Goal: Task Accomplishment & Management: Use online tool/utility

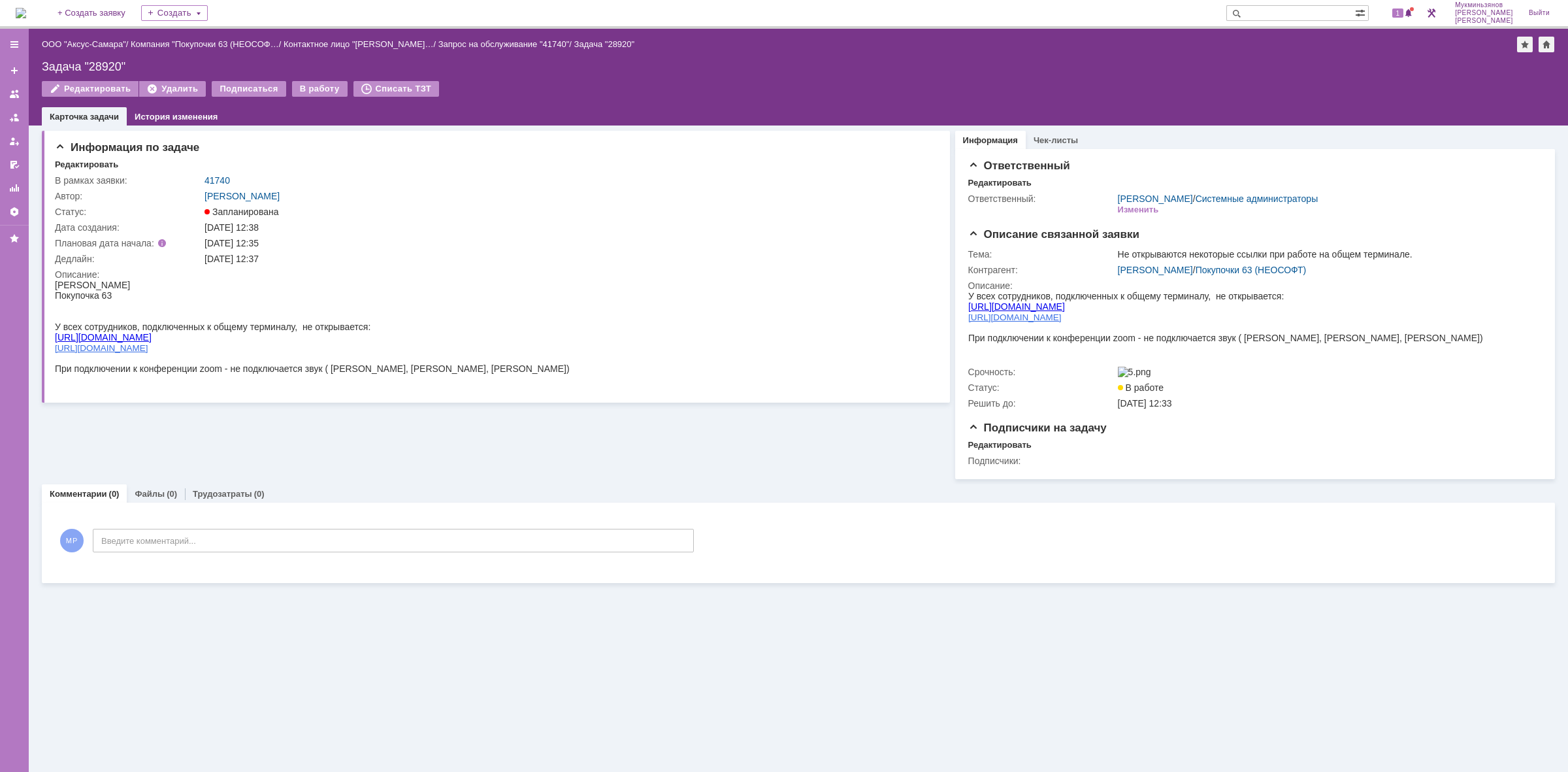
click at [86, 332] on link "[URL][DOMAIN_NAME]" at bounding box center [102, 337] width 96 height 10
click at [93, 343] on span "[URL][DOMAIN_NAME]" at bounding box center [101, 347] width 94 height 10
drag, startPoint x: 292, startPoint y: 85, endPoint x: 303, endPoint y: 90, distance: 12.1
click at [292, 85] on div "В работу" at bounding box center [320, 88] width 56 height 16
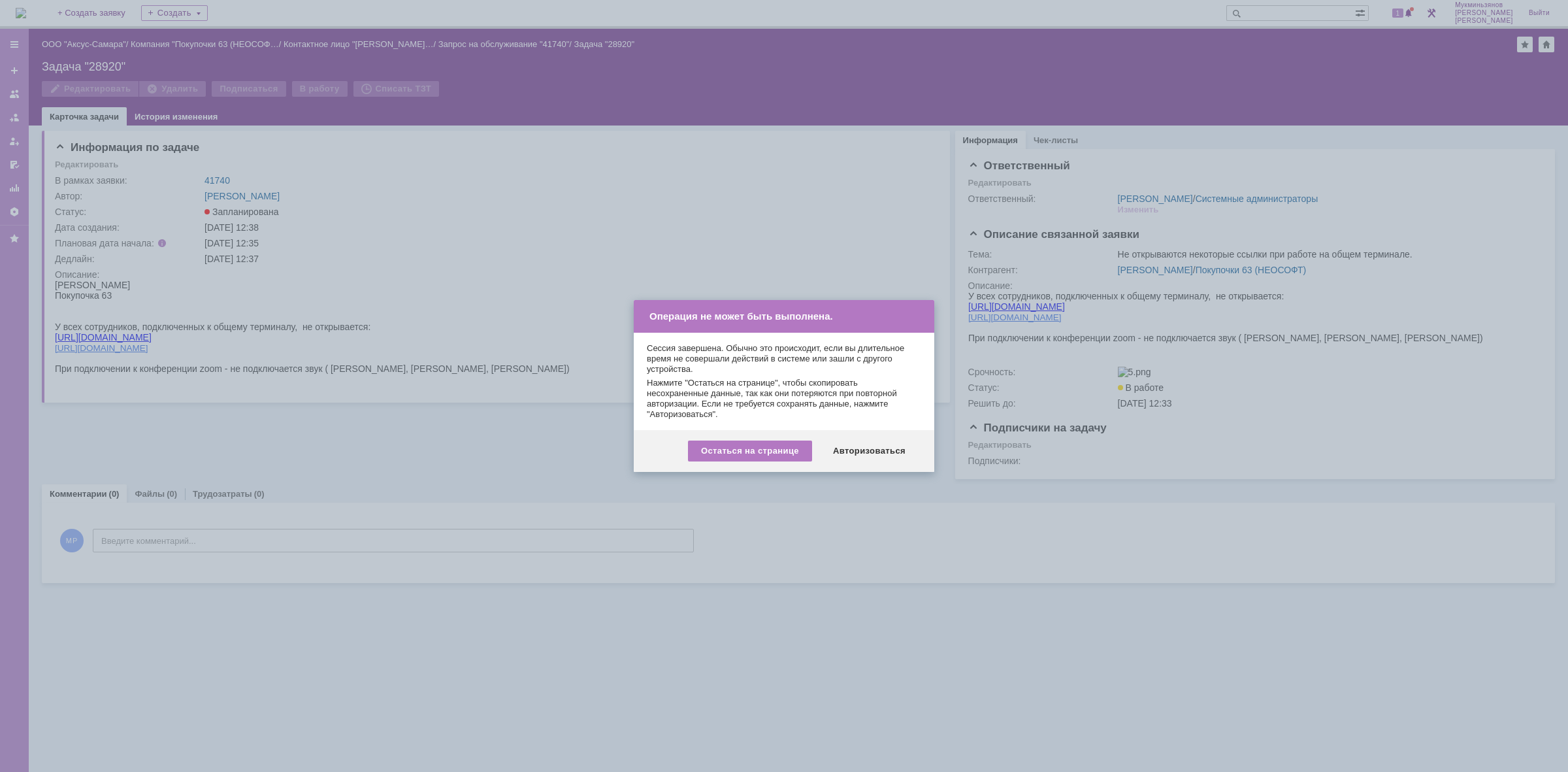
click at [763, 458] on div "Остаться на странице" at bounding box center [749, 451] width 124 height 21
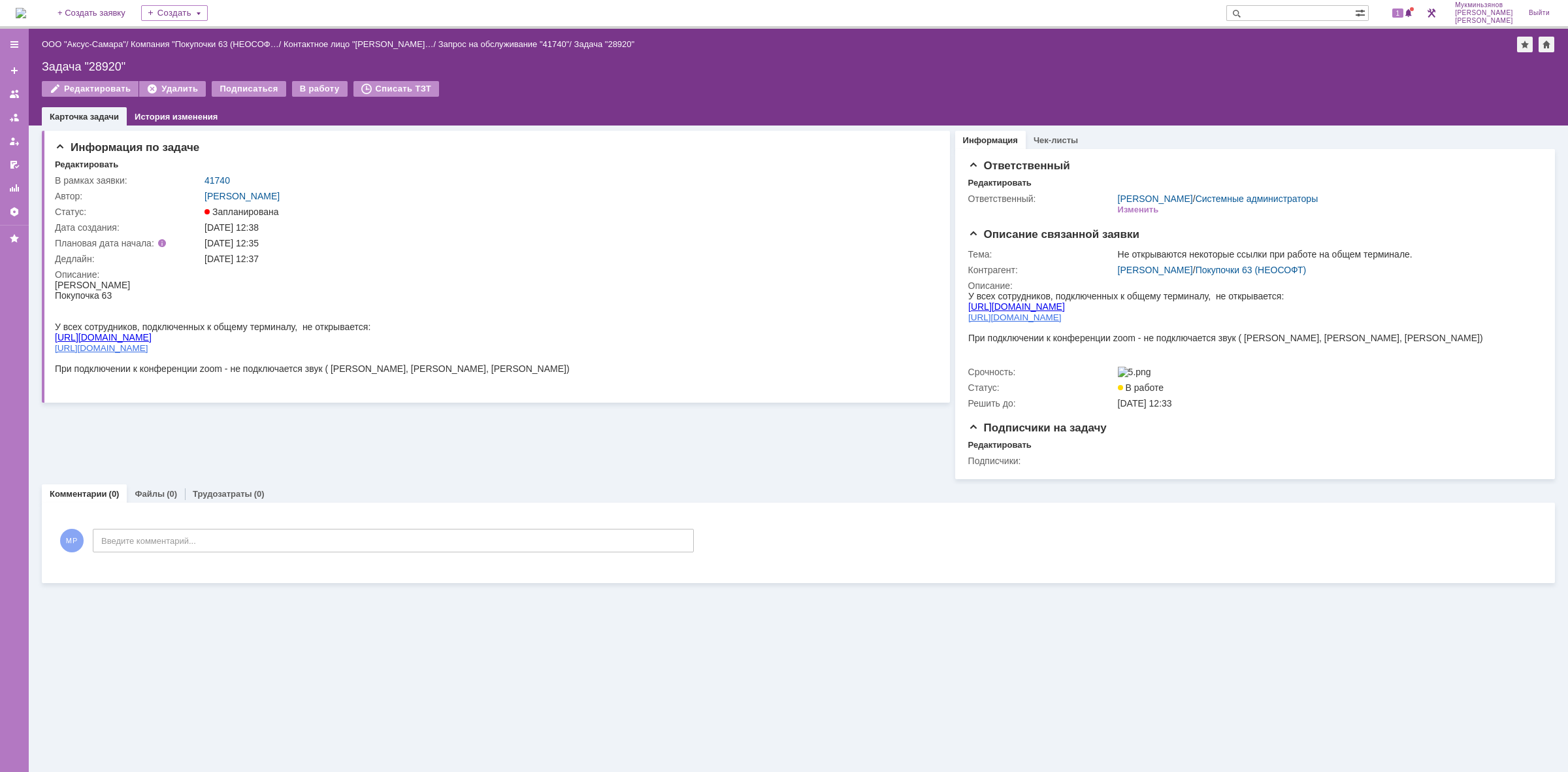
click at [26, 15] on img at bounding box center [21, 13] width 10 height 10
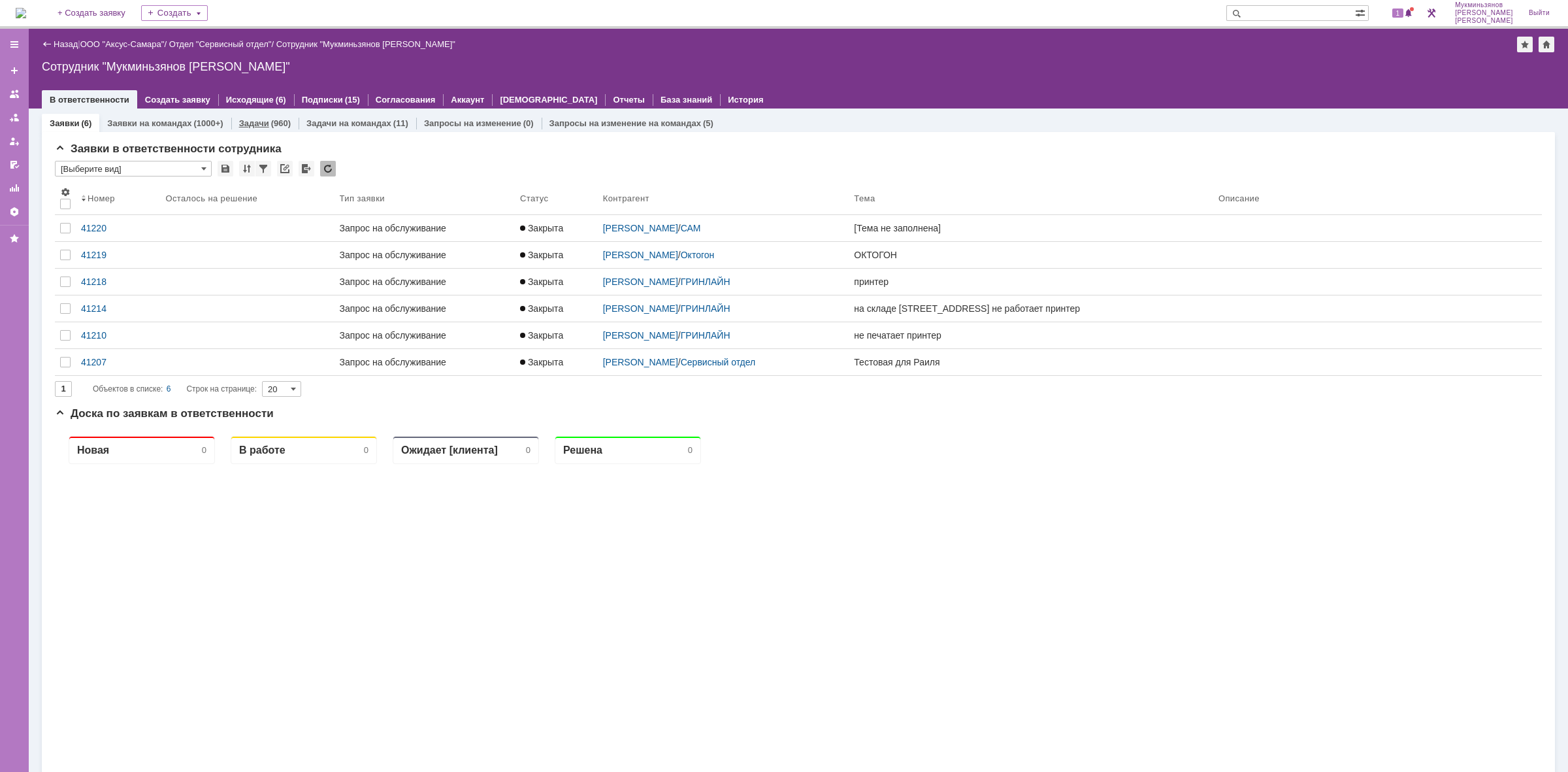
click at [255, 121] on link "Задачи" at bounding box center [254, 122] width 30 height 10
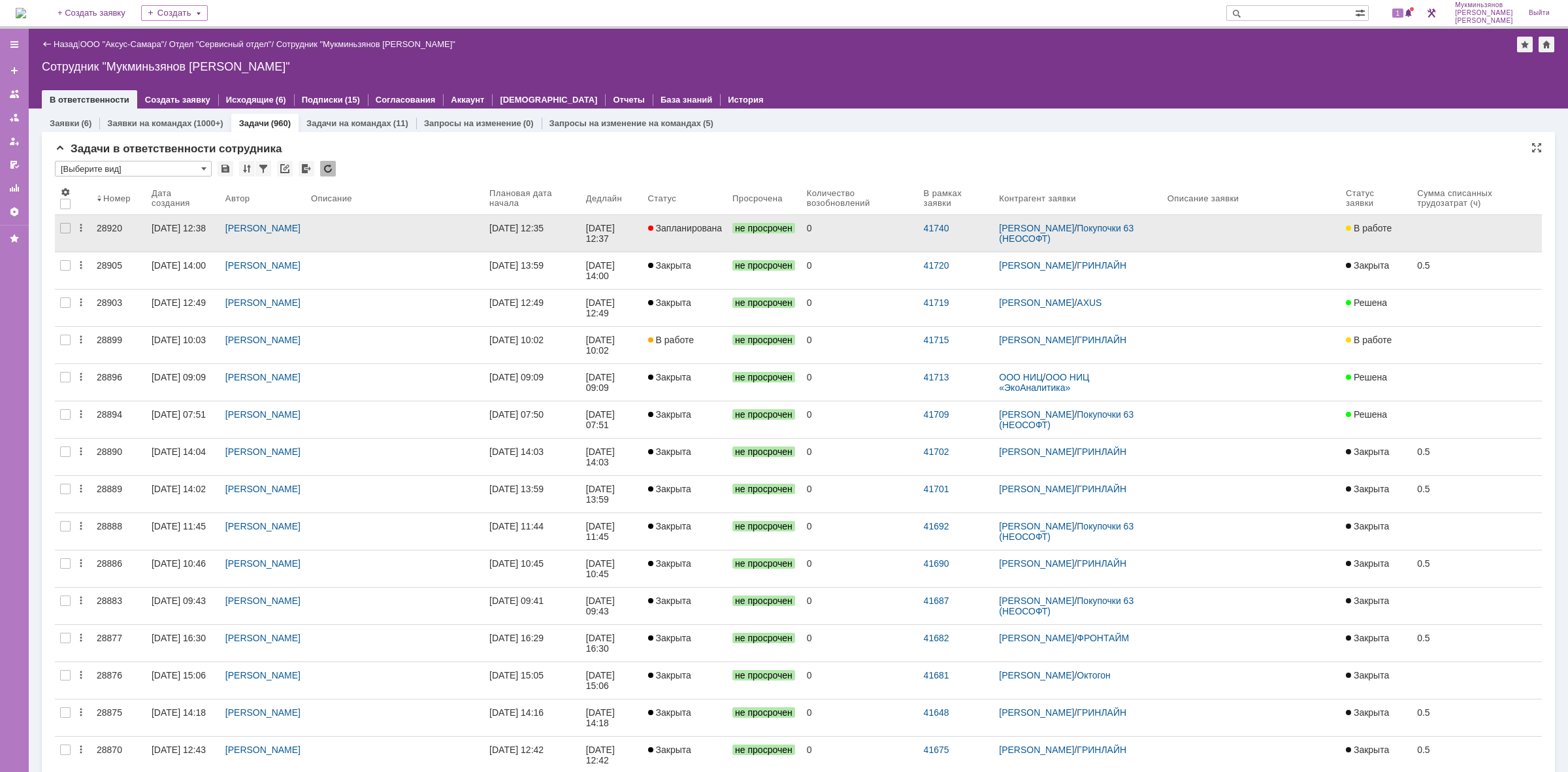
click at [701, 234] on link "Запланирована" at bounding box center [685, 233] width 85 height 36
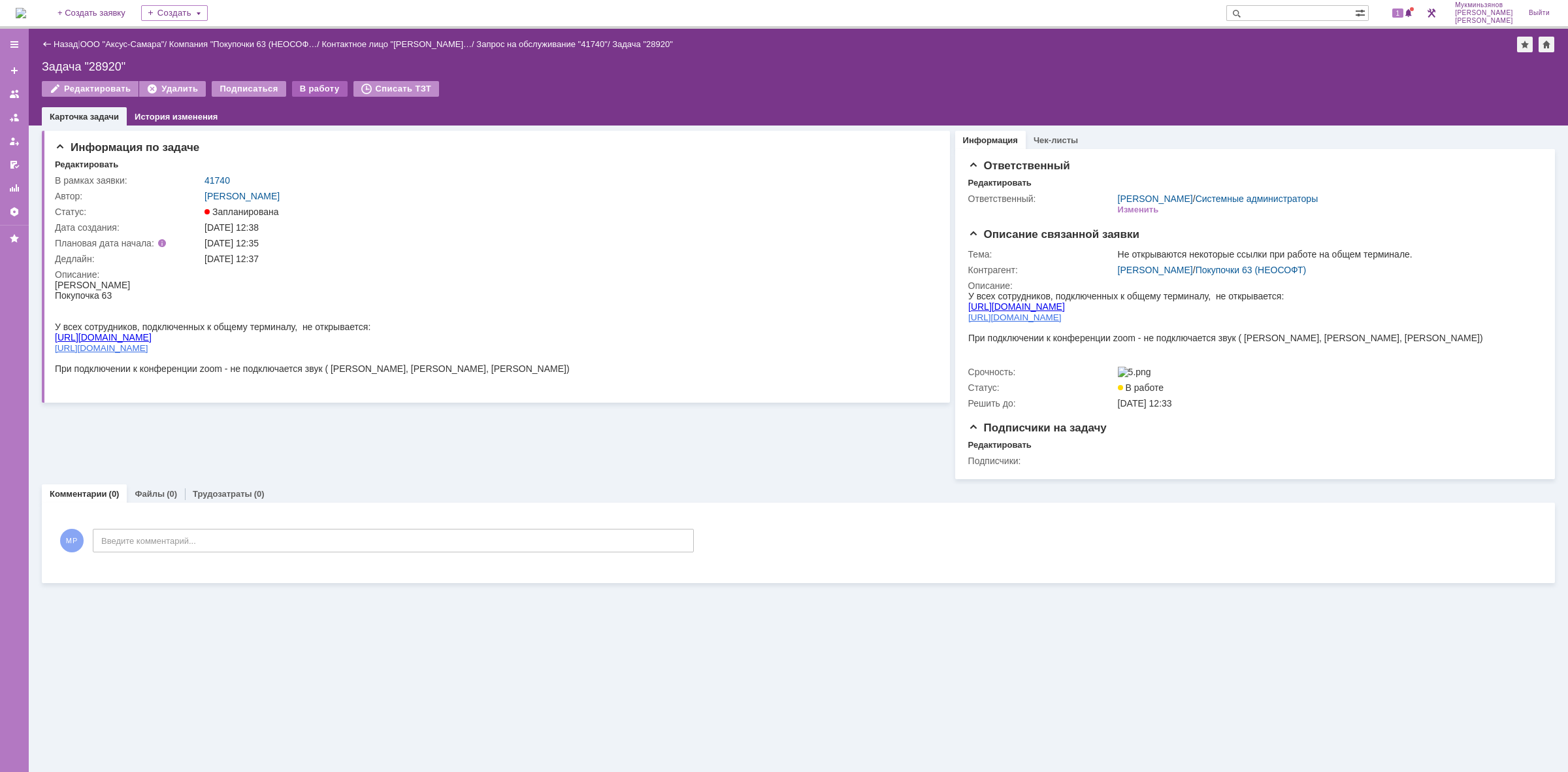
click at [304, 93] on div "В работу" at bounding box center [320, 88] width 56 height 16
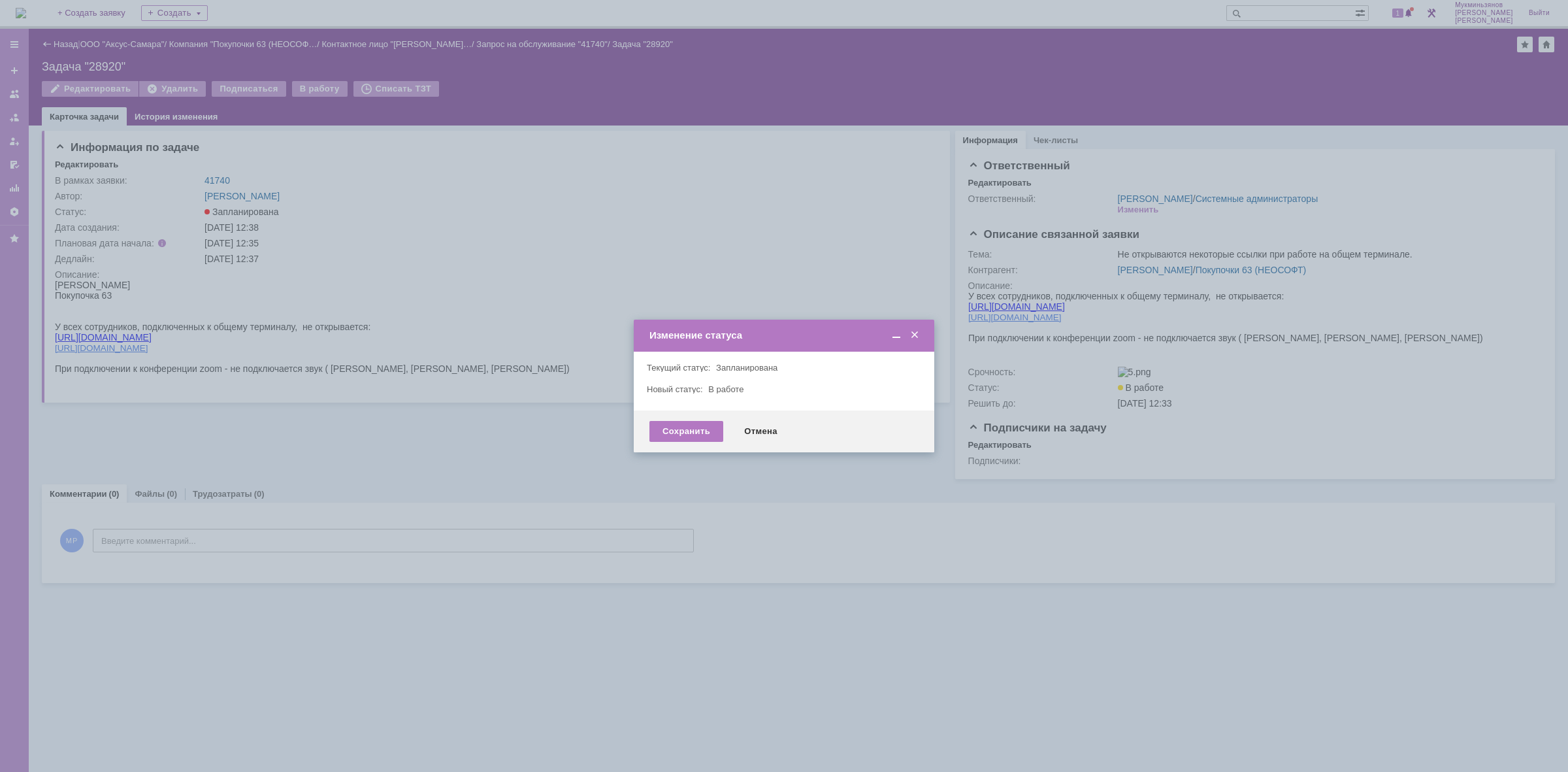
click at [670, 418] on div "Сохранить Отмена" at bounding box center [784, 431] width 301 height 42
click at [675, 422] on div "Сохранить" at bounding box center [686, 431] width 74 height 21
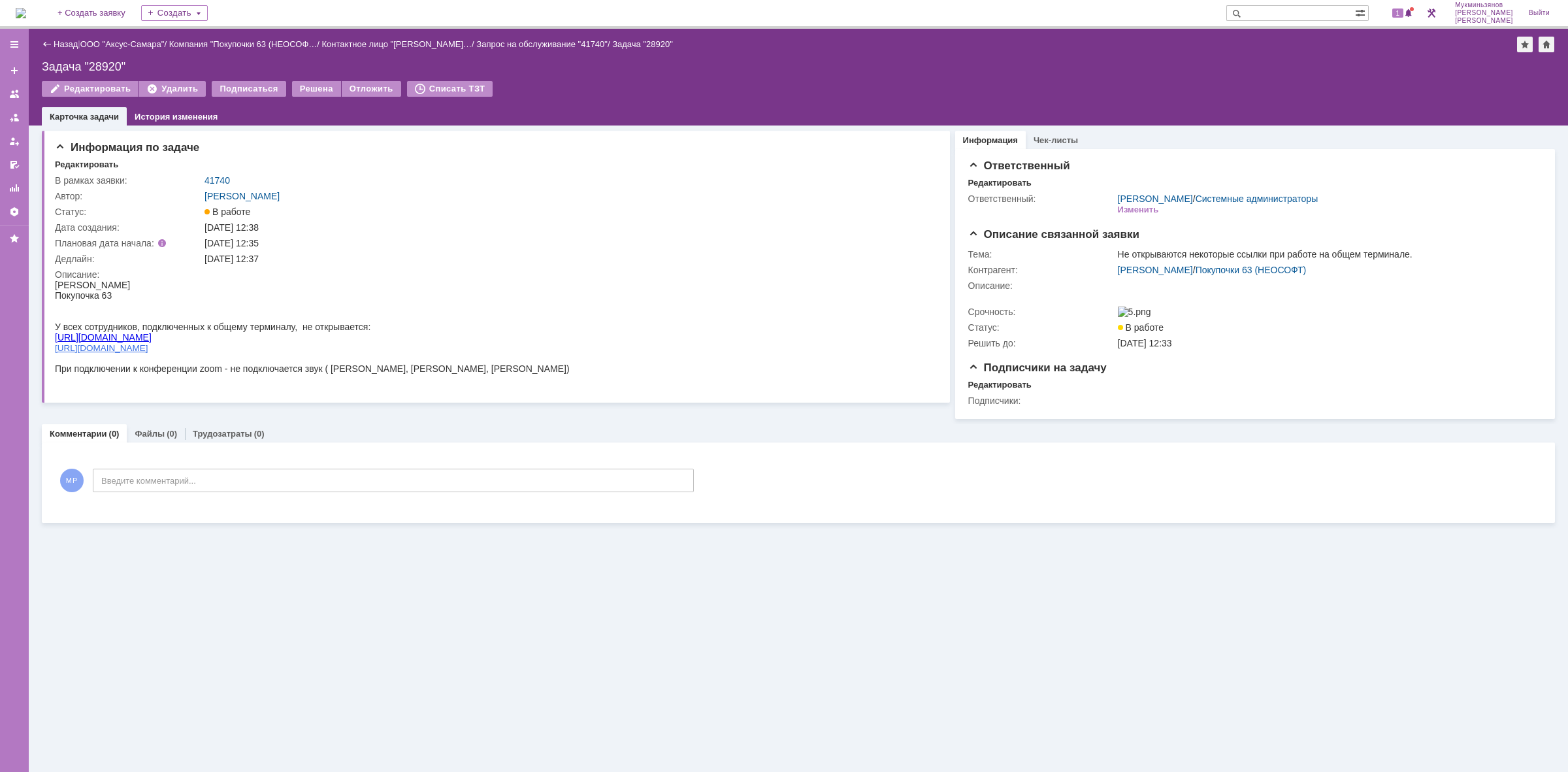
click at [26, 12] on img at bounding box center [21, 13] width 10 height 10
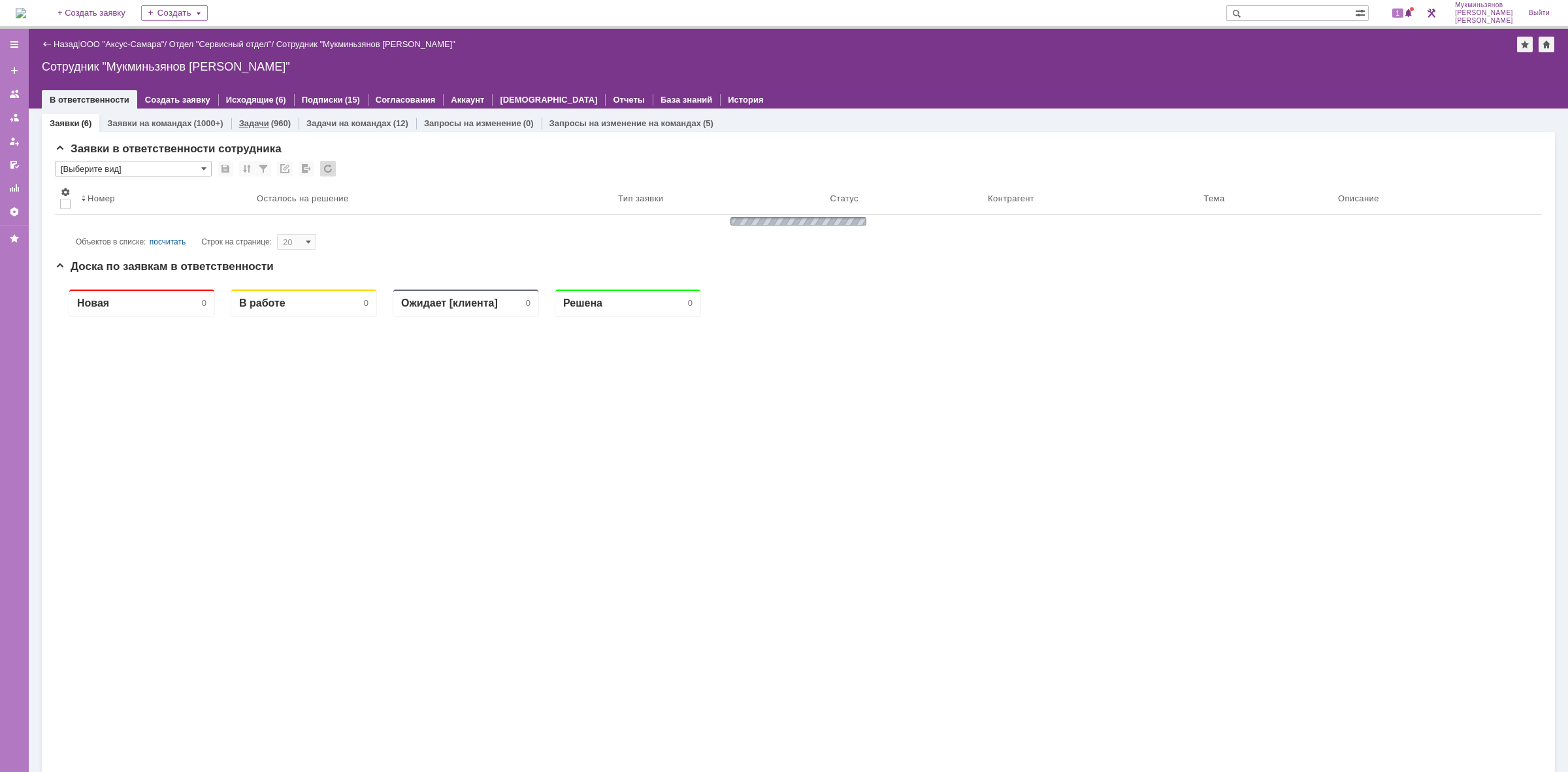
click at [281, 125] on div "(960)" at bounding box center [281, 122] width 20 height 10
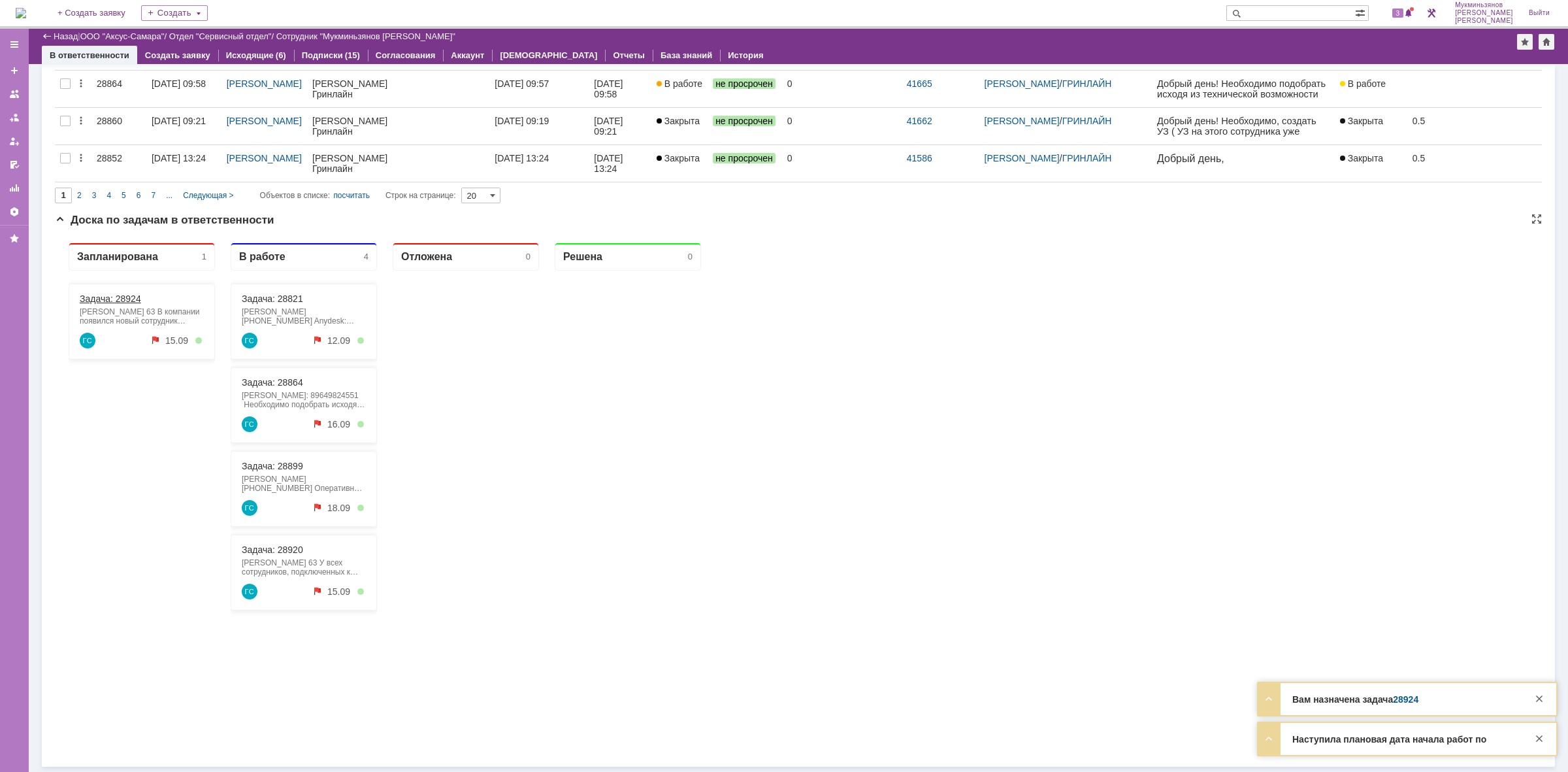
click at [132, 298] on link "Задача: 28924" at bounding box center [110, 298] width 62 height 10
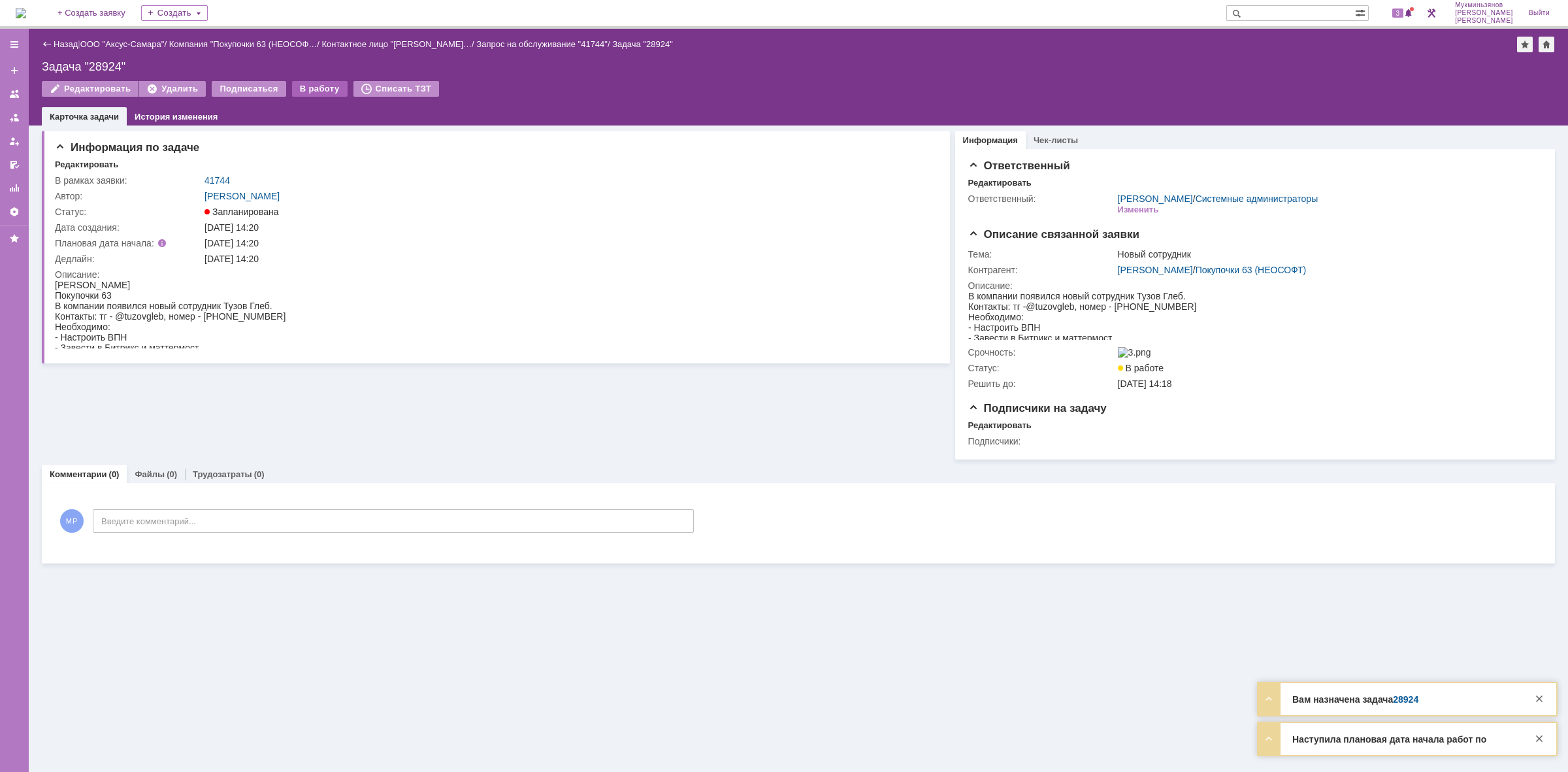
click at [314, 88] on div "В работу" at bounding box center [320, 88] width 56 height 16
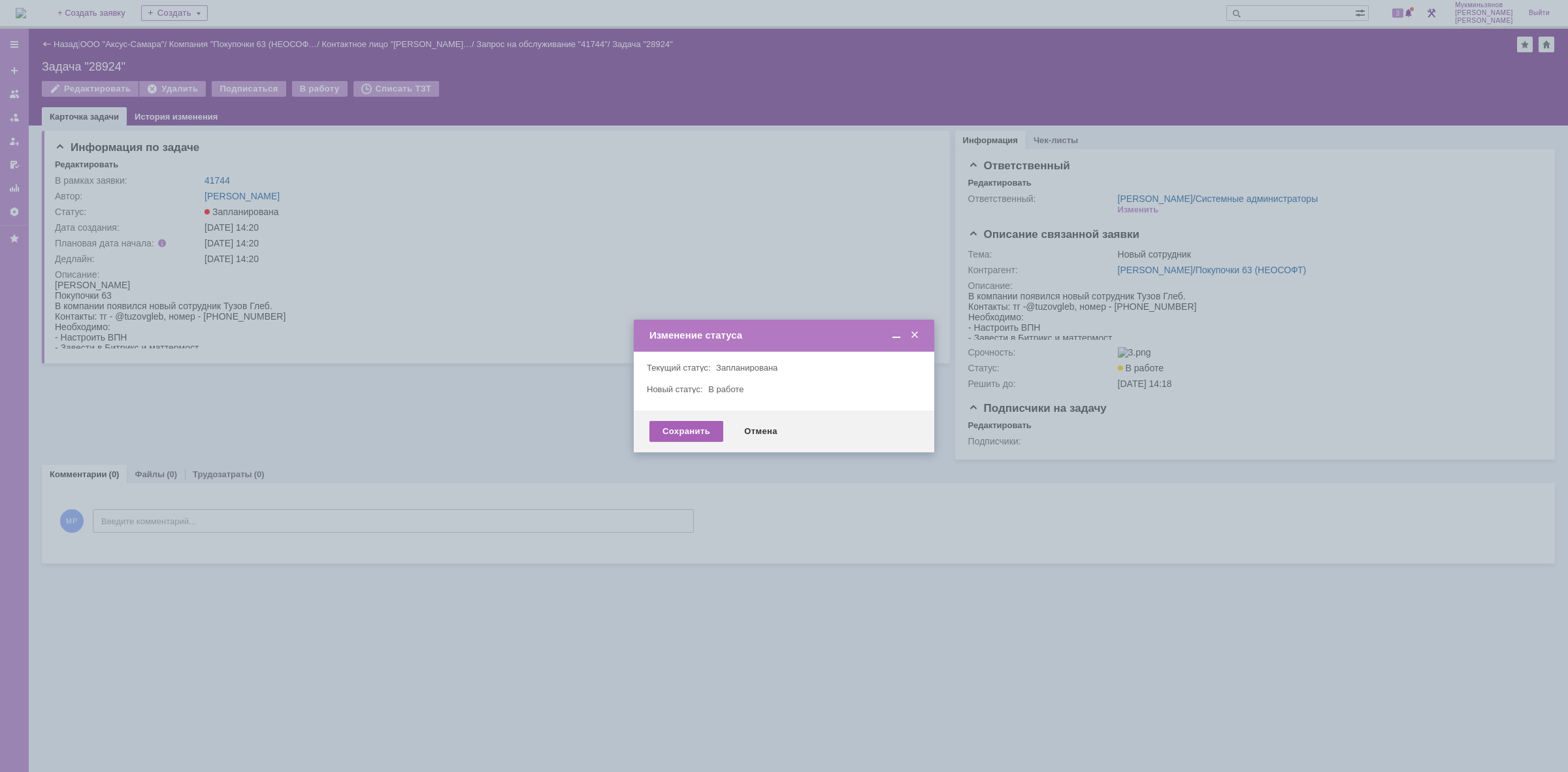
click at [671, 422] on div "Сохранить" at bounding box center [686, 431] width 74 height 21
